Goal: Task Accomplishment & Management: Use online tool/utility

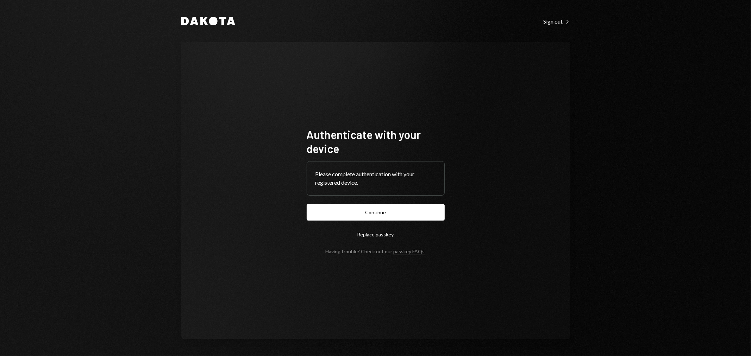
click at [365, 229] on button "Replace passkey" at bounding box center [376, 234] width 138 height 17
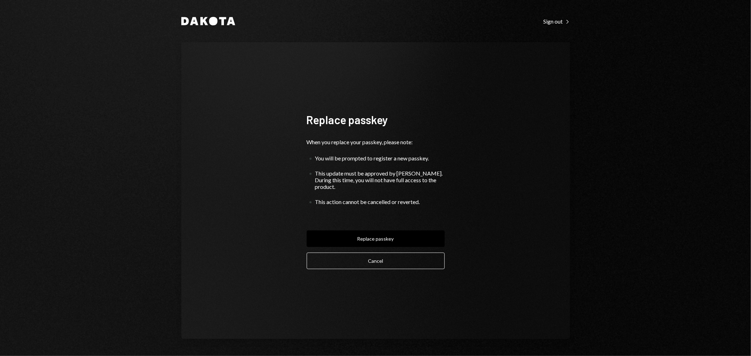
click at [363, 216] on form "Replace passkey When you replace your passkey, please note: You will be prompte…" at bounding box center [376, 191] width 138 height 157
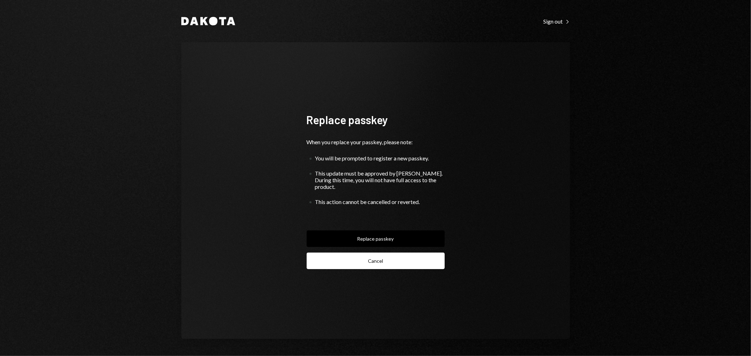
click at [358, 258] on button "Cancel" at bounding box center [376, 261] width 138 height 17
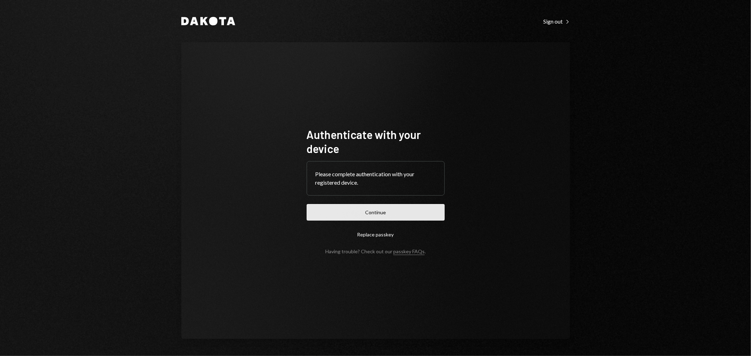
click at [366, 209] on button "Continue" at bounding box center [376, 212] width 138 height 17
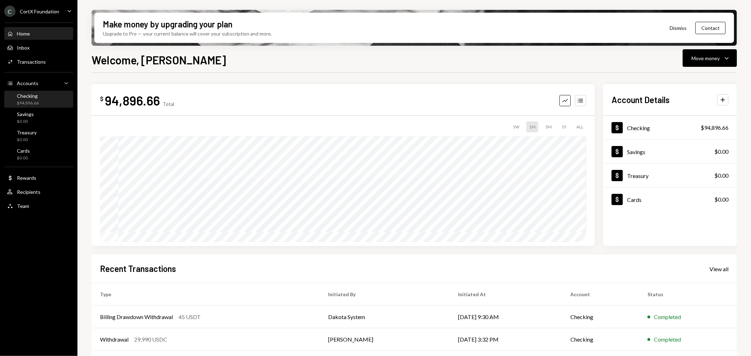
click at [27, 99] on div "Checking" at bounding box center [28, 96] width 22 height 6
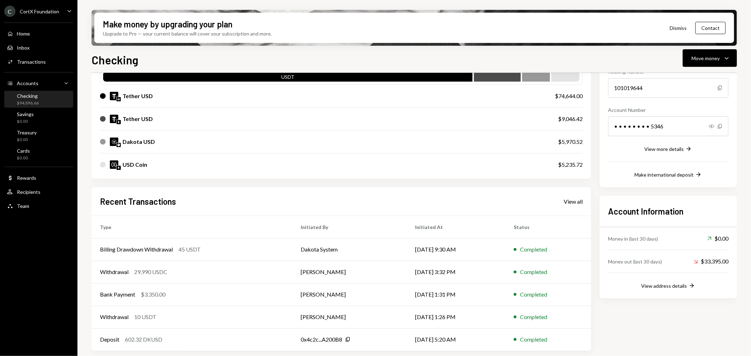
scroll to position [78, 0]
click at [38, 60] on div "Transactions" at bounding box center [31, 62] width 29 height 6
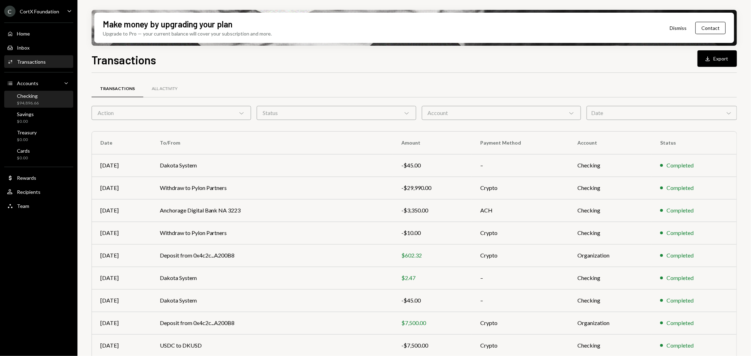
click at [42, 101] on div "Checking $94,896.66" at bounding box center [38, 99] width 63 height 13
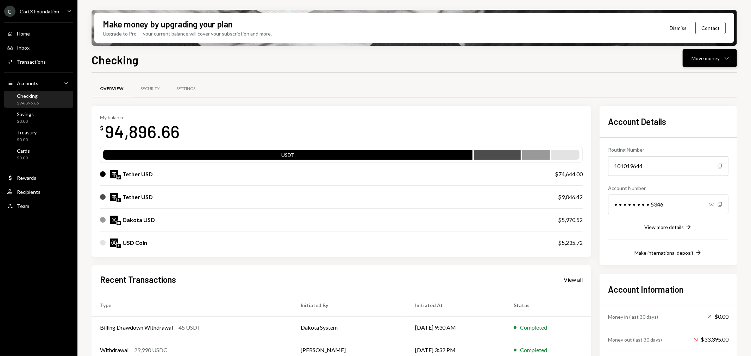
click at [712, 59] on div "Move money" at bounding box center [705, 58] width 28 height 7
click at [691, 79] on div "Send" at bounding box center [704, 78] width 51 height 7
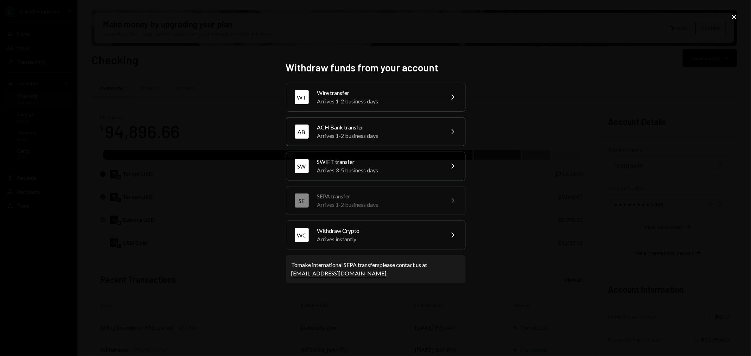
click at [736, 15] on icon at bounding box center [733, 16] width 5 height 5
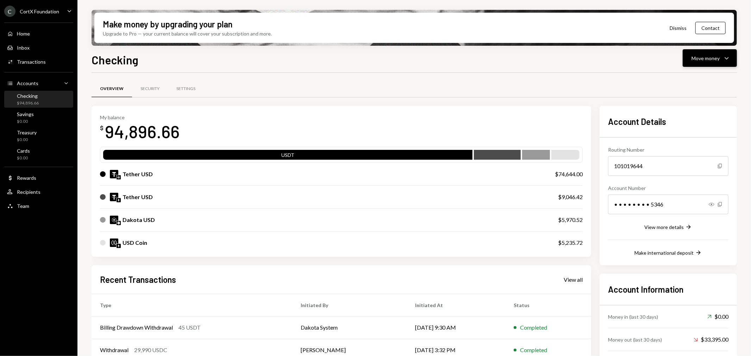
click at [707, 57] on div "Move money" at bounding box center [705, 58] width 28 height 7
click at [697, 107] on div "Deposit" at bounding box center [704, 110] width 51 height 7
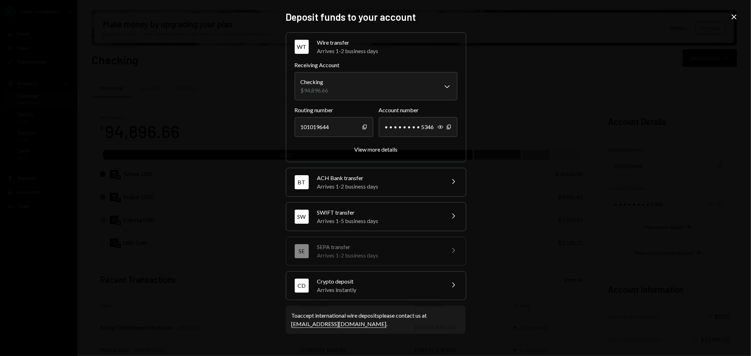
click at [333, 287] on div "Arrives instantly" at bounding box center [378, 290] width 123 height 8
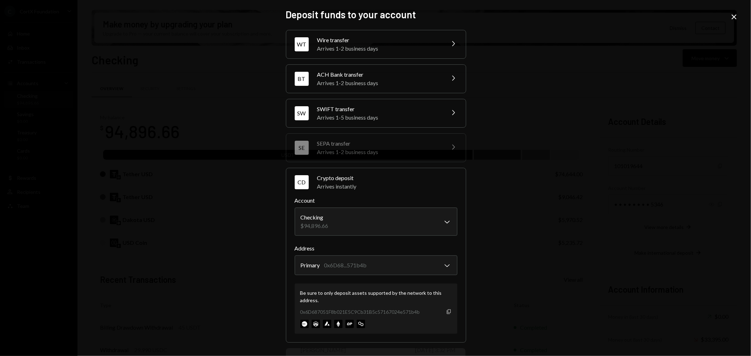
click at [447, 311] on icon "button" at bounding box center [449, 311] width 4 height 5
